Goal: Transaction & Acquisition: Purchase product/service

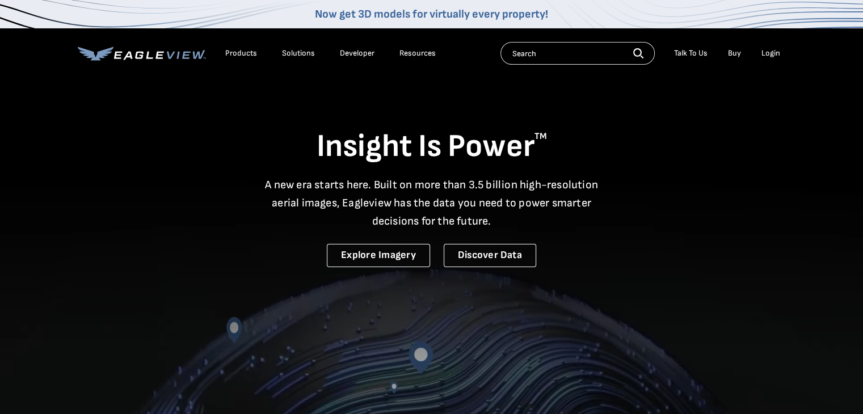
click at [763, 55] on div "Login" at bounding box center [770, 53] width 19 height 10
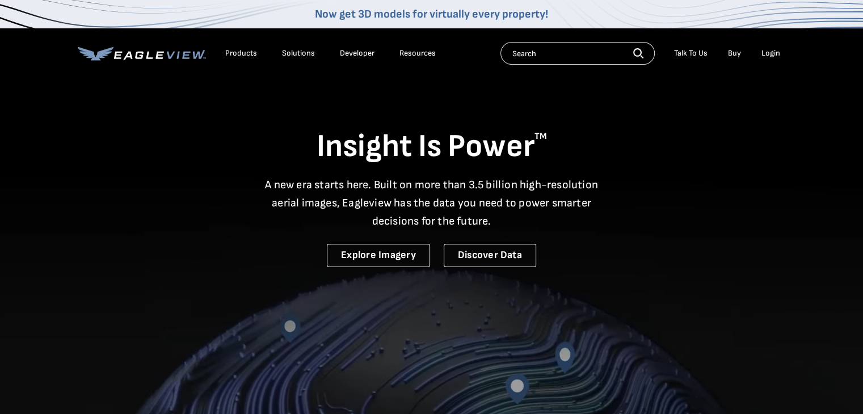
click at [771, 51] on div "Login" at bounding box center [770, 53] width 19 height 10
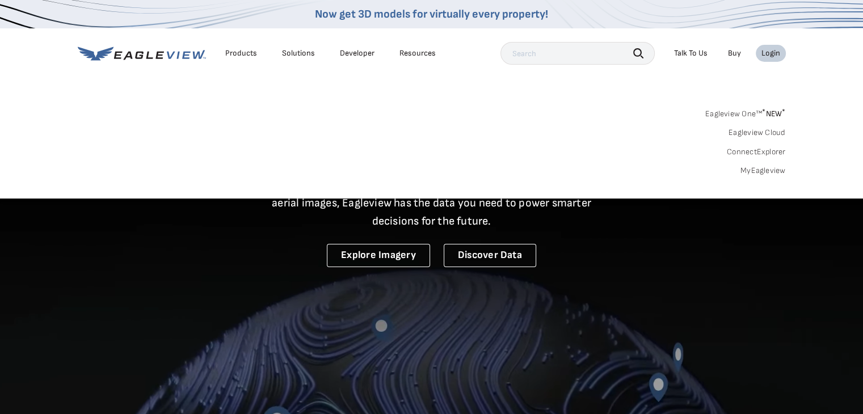
click at [761, 170] on link "MyEagleview" at bounding box center [762, 171] width 45 height 10
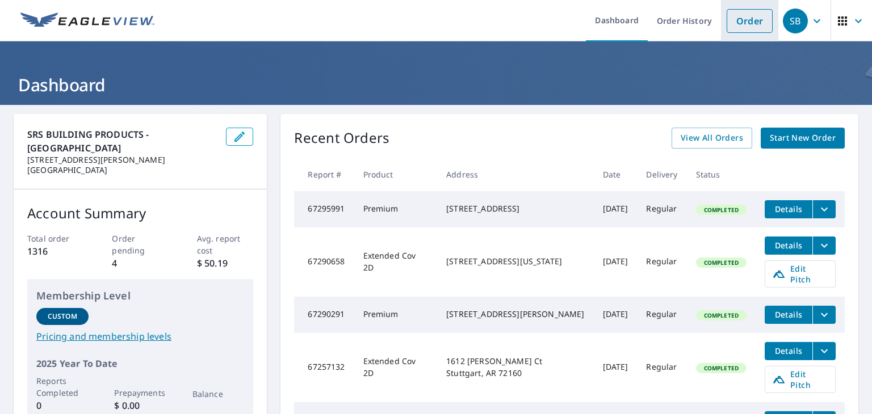
click at [726, 22] on link "Order" at bounding box center [749, 21] width 46 height 24
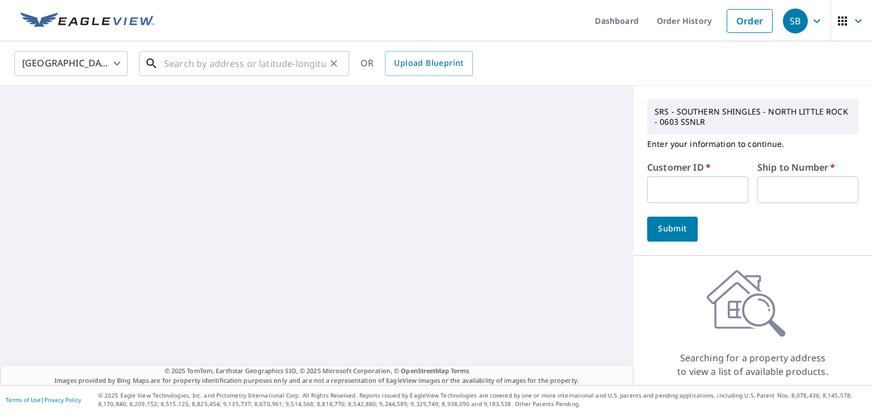
click at [190, 65] on input "text" at bounding box center [245, 64] width 162 height 32
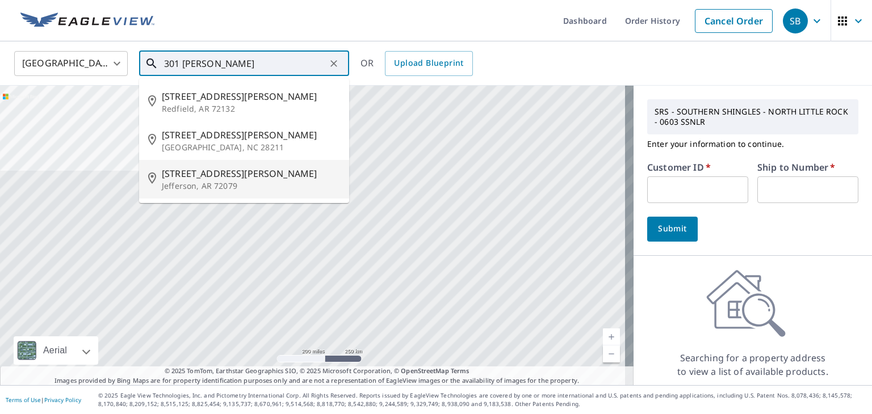
click at [202, 176] on span "301 Billingsley Rd" at bounding box center [251, 174] width 178 height 14
type input "301 Billingsley Rd Jefferson, AR 72079"
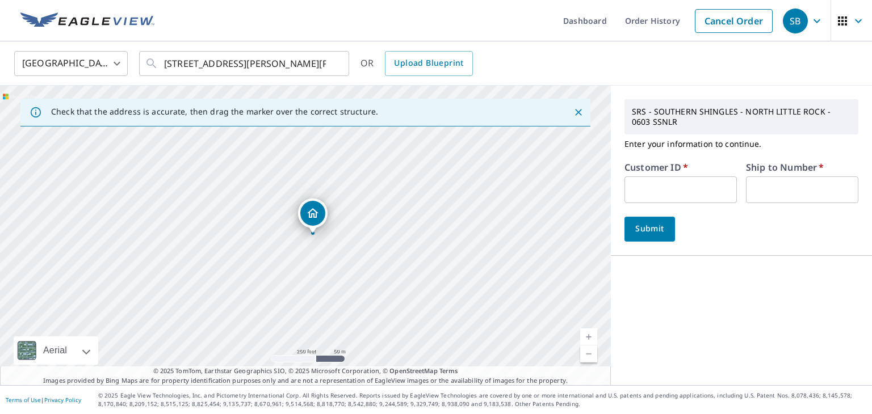
click at [638, 191] on input "text" at bounding box center [680, 189] width 112 height 27
type input "mid257"
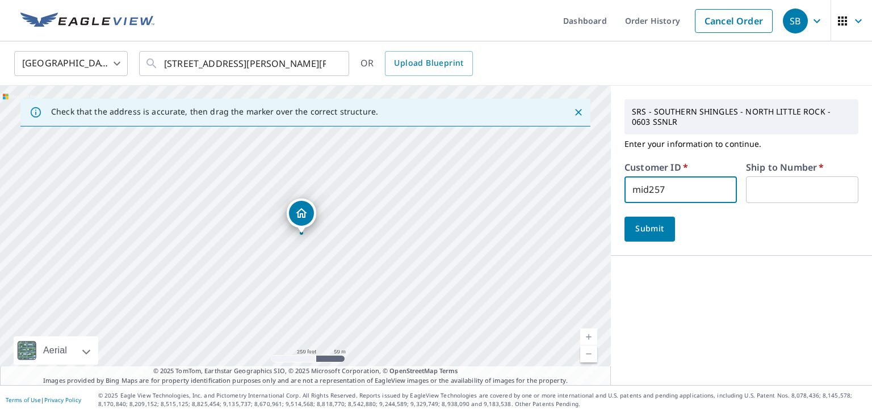
click at [758, 180] on input "text" at bounding box center [802, 189] width 112 height 27
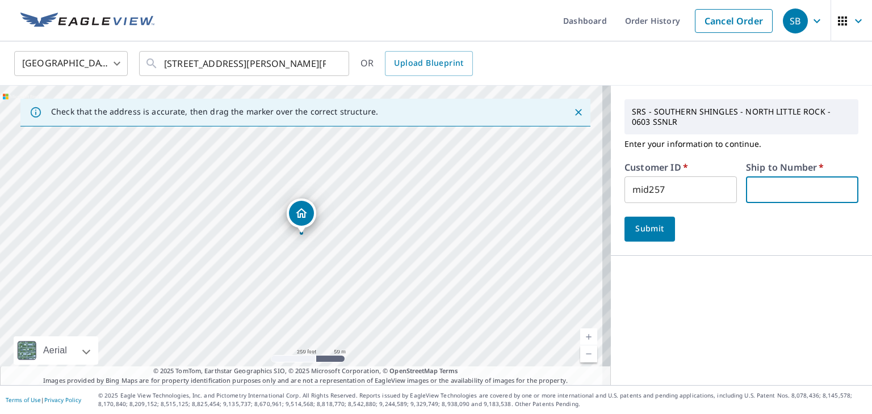
type input "1"
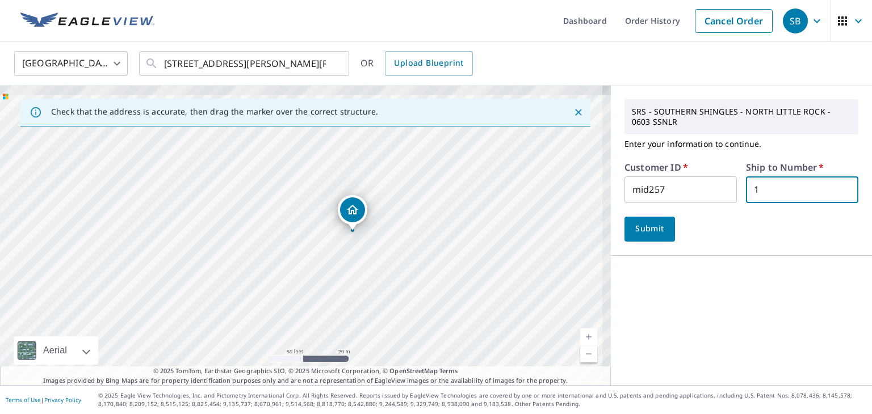
click at [587, 330] on div "301 Billingsley Rd Jefferson, AR 72079 Aerial Road A standard road map Aerial A…" at bounding box center [305, 236] width 611 height 300
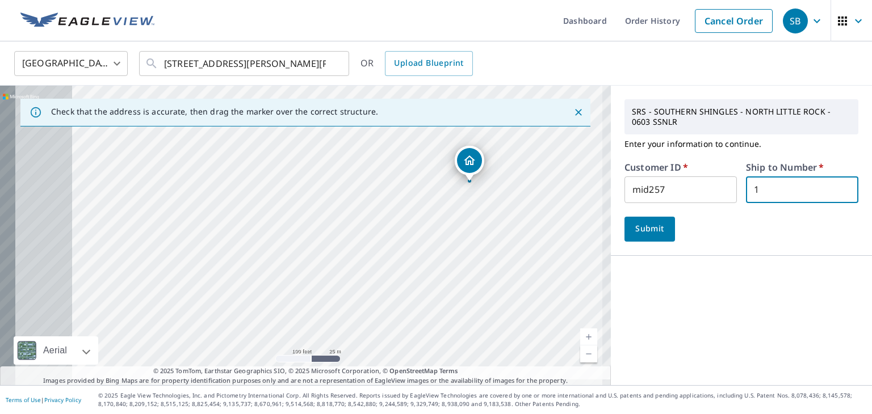
click at [709, 287] on div "SRS - SOUTHERN SHINGLES - NORTH LITTLE ROCK - 0603 SSNLR Enter your information…" at bounding box center [741, 236] width 261 height 300
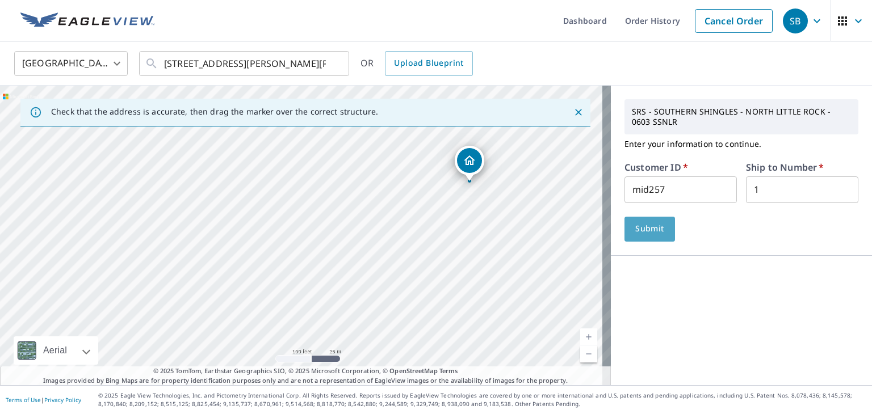
click at [645, 232] on span "Submit" at bounding box center [649, 229] width 32 height 14
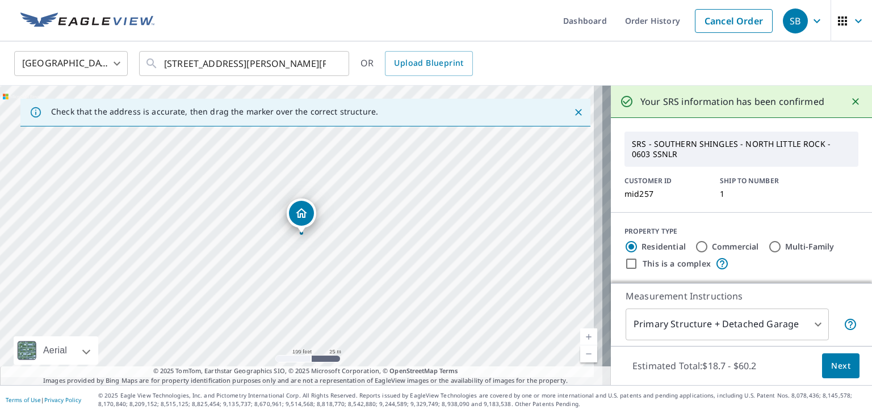
scroll to position [226, 0]
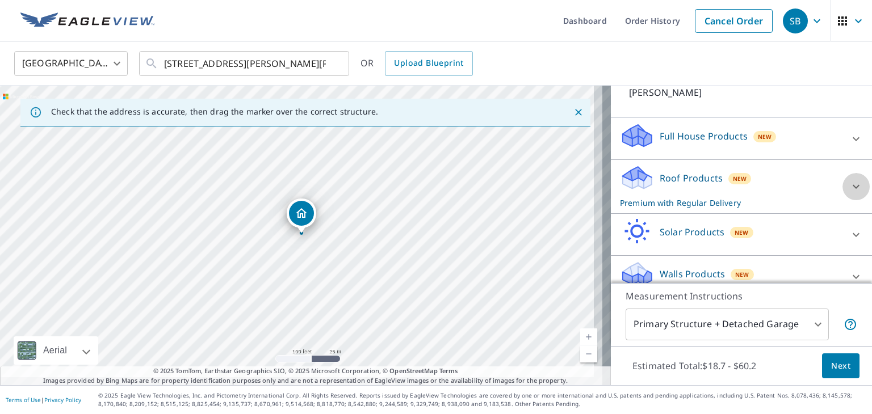
click at [852, 185] on icon at bounding box center [855, 187] width 7 height 4
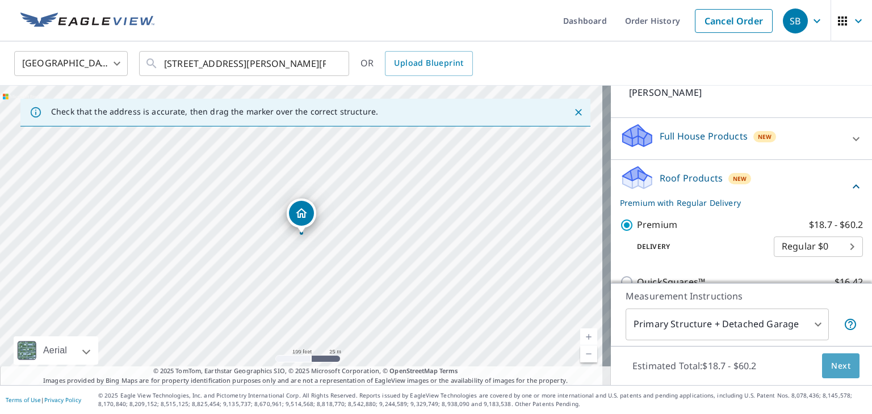
click at [832, 364] on span "Next" at bounding box center [840, 366] width 19 height 14
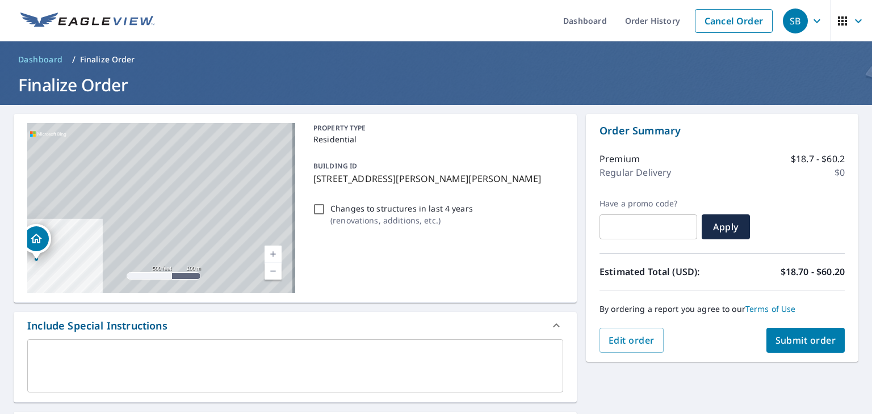
scroll to position [170, 0]
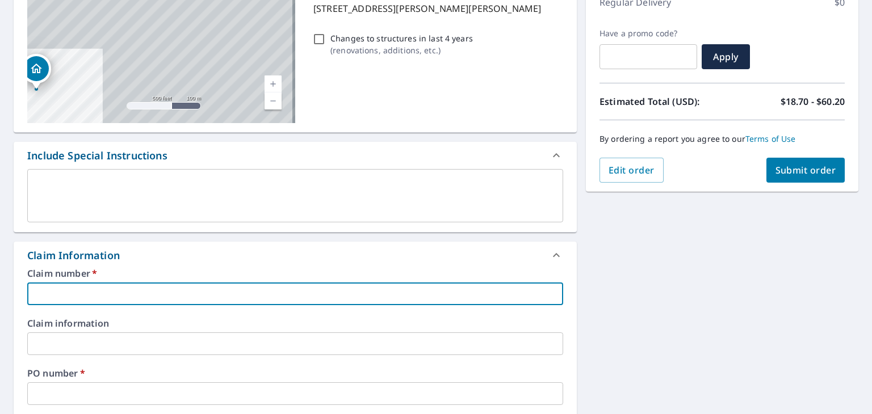
click at [102, 293] on input "text" at bounding box center [295, 294] width 536 height 23
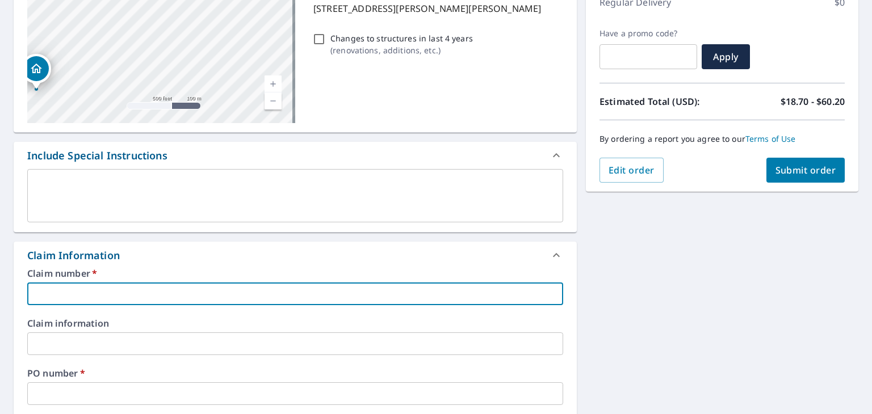
type input "1"
checkbox input "true"
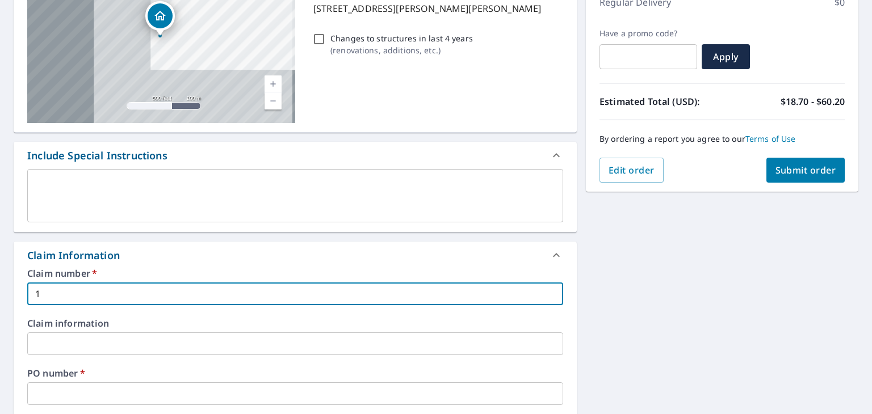
type input "12"
checkbox input "true"
type input "123"
checkbox input "true"
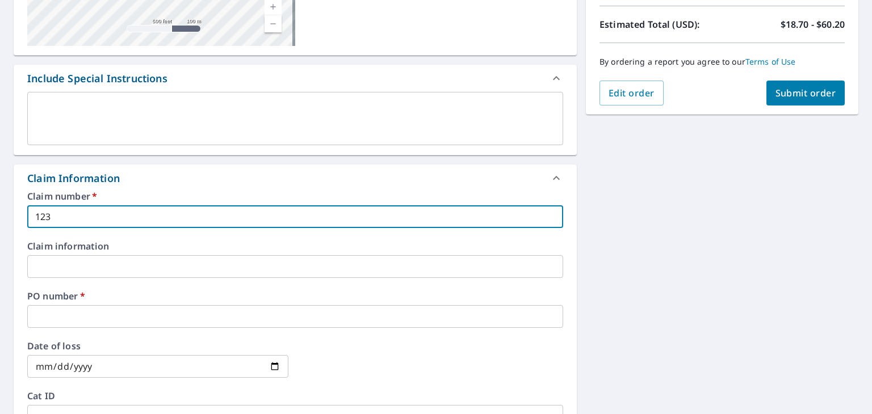
scroll to position [284, 0]
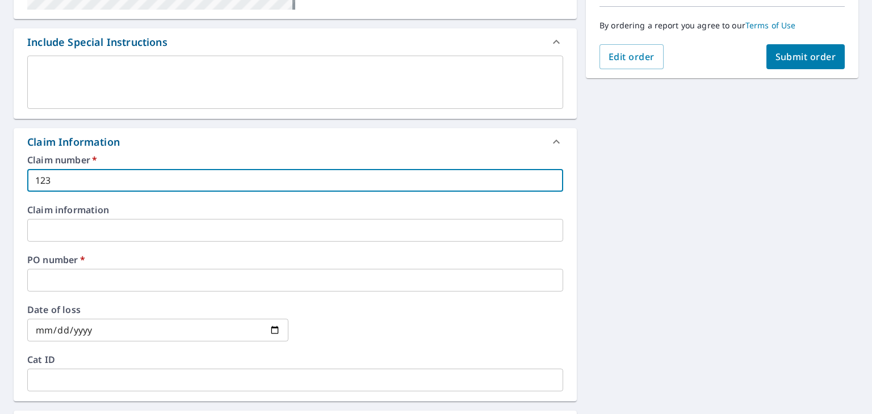
type input "123"
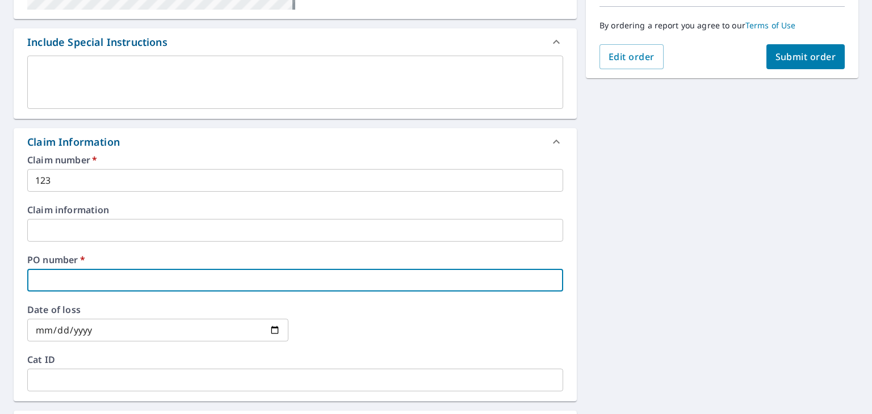
click at [61, 278] on input "text" at bounding box center [295, 280] width 536 height 23
type input "3"
checkbox input "true"
type input "30"
checkbox input "true"
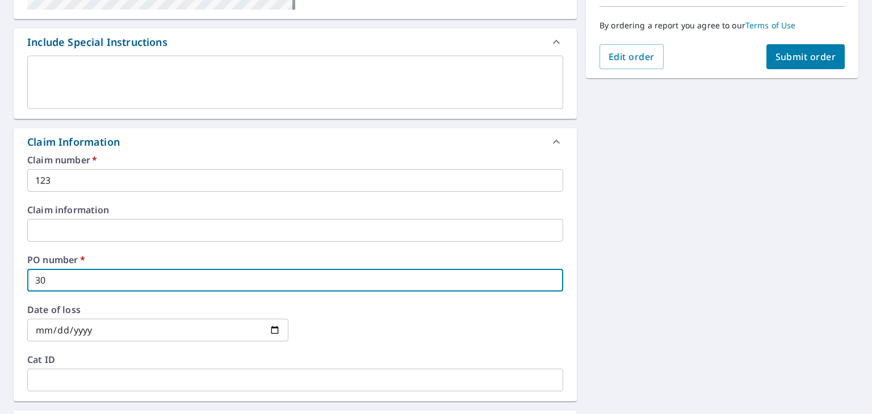
type input "301"
checkbox input "true"
type input "301"
checkbox input "true"
type input "301 b"
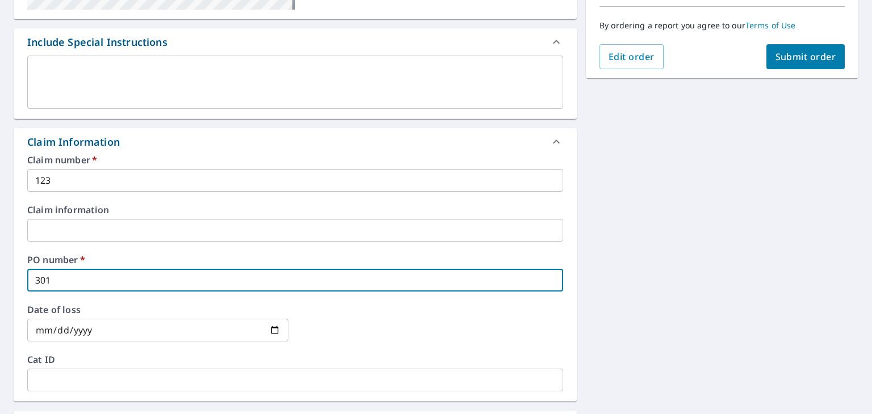
checkbox input "true"
type input "301 bi"
checkbox input "true"
type input "301 bil"
checkbox input "true"
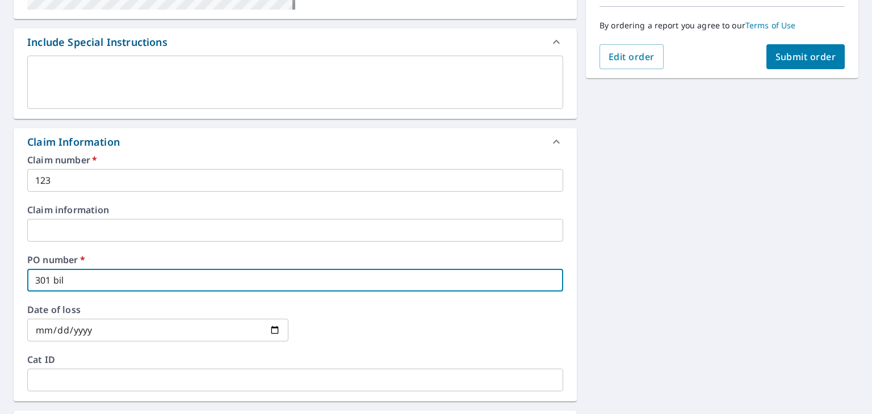
type input "301 bill"
checkbox input "true"
type input "301 billi"
checkbox input "true"
type input "301 billin"
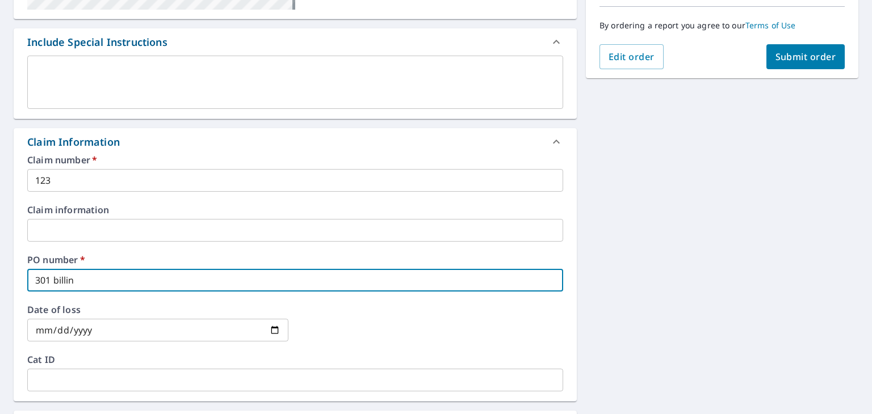
checkbox input "true"
type input "301 billing"
checkbox input "true"
type input "301 billings"
checkbox input "true"
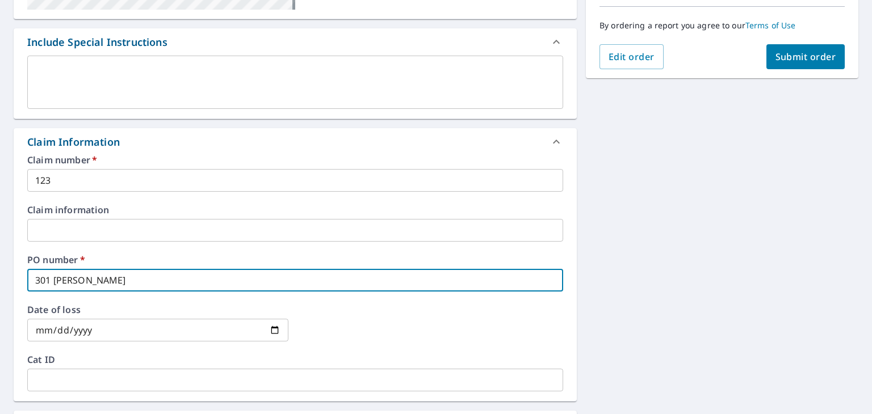
type input "301 billingsl"
checkbox input "true"
type input "301 billingsle"
checkbox input "true"
type input "301 billingsley"
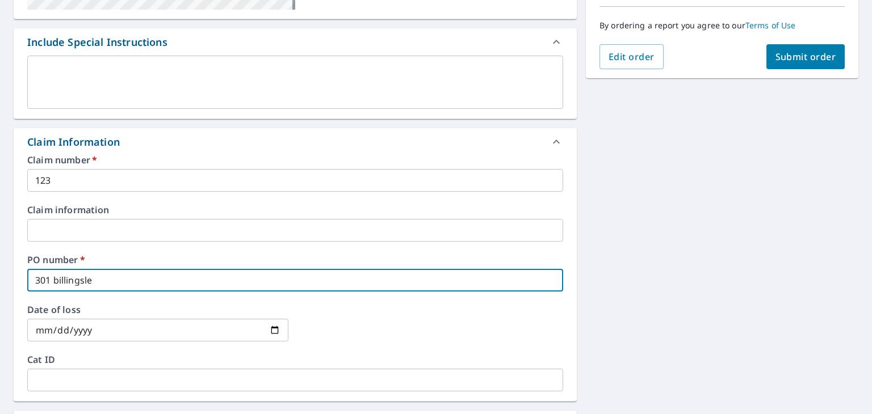
checkbox input "true"
type input "301 billingsley"
checkbox input "true"
type input "301 billingsley r"
checkbox input "true"
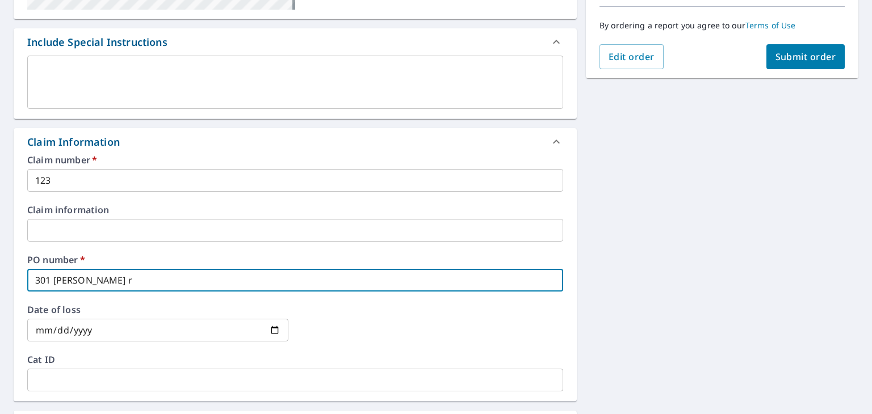
type input "301 billingsley rd"
checkbox input "true"
drag, startPoint x: 124, startPoint y: 280, endPoint x: -28, endPoint y: 279, distance: 152.1
click at [0, 279] on html "SB SB Dashboard Order History Cancel Order SB Dashboard / Finalize Order Finali…" at bounding box center [436, 207] width 872 height 414
type input "j"
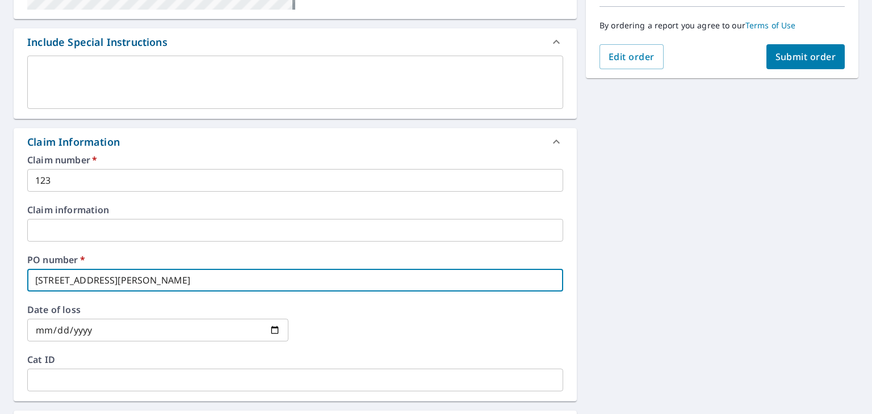
checkbox input "true"
type input "ji"
checkbox input "true"
type input "j"
checkbox input "true"
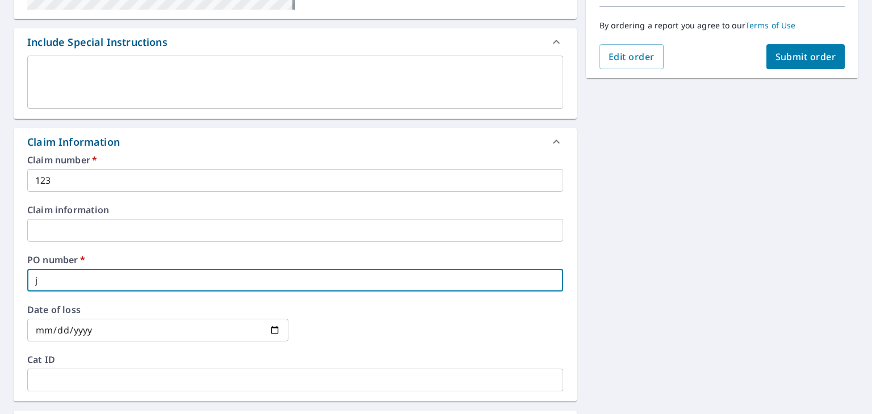
checkbox input "true"
type input "J"
checkbox input "true"
type input "JI"
checkbox input "true"
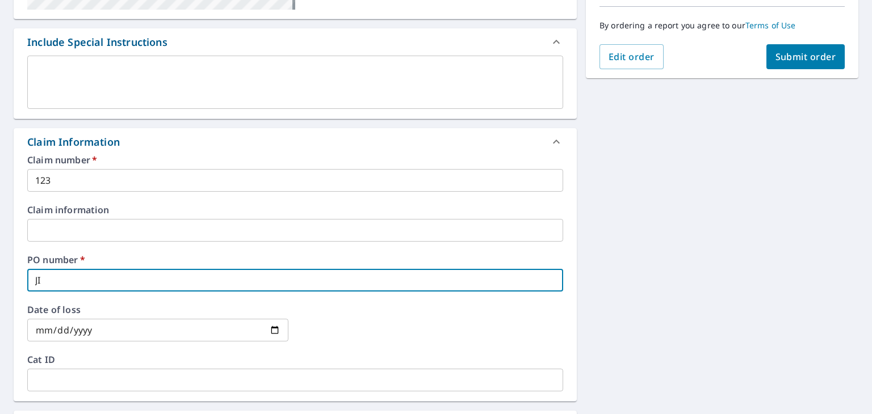
type input "JIM"
checkbox input "true"
type input "JIM"
click at [775, 58] on span "Submit order" at bounding box center [805, 57] width 61 height 12
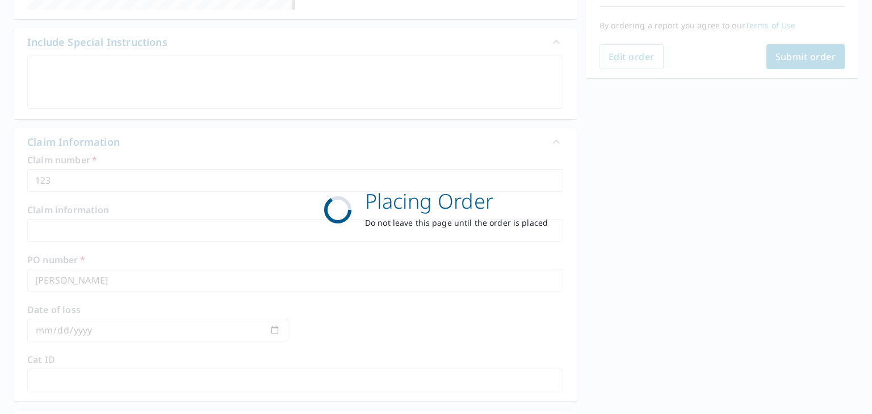
checkbox input "true"
